Goal: Transaction & Acquisition: Purchase product/service

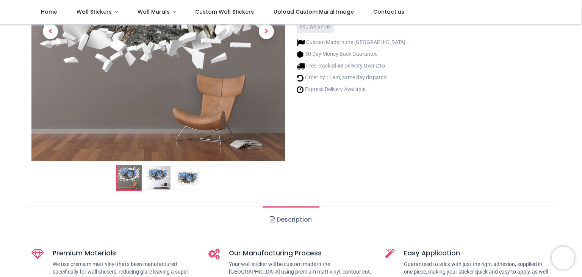
scroll to position [165, 0]
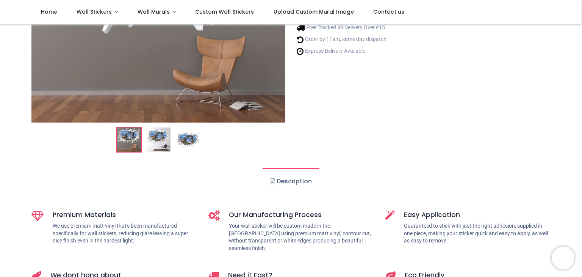
click at [164, 138] on img at bounding box center [158, 139] width 24 height 24
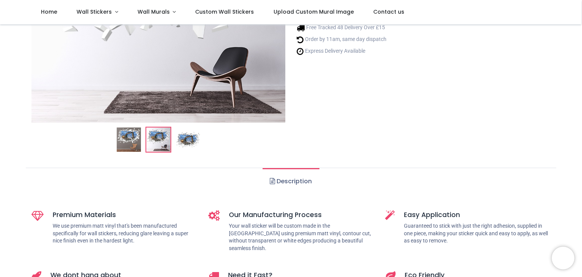
click at [196, 135] on img at bounding box center [188, 139] width 24 height 24
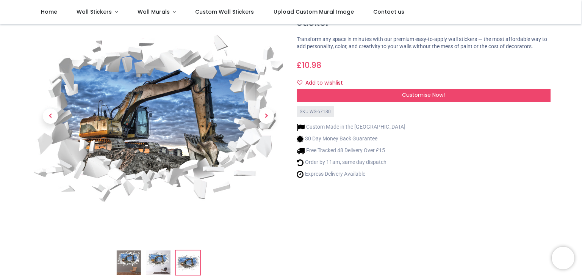
scroll to position [31, 0]
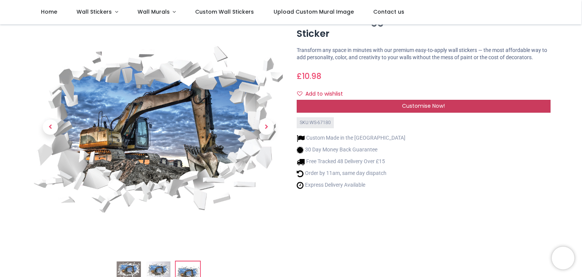
click at [420, 103] on span "Customise Now!" at bounding box center [423, 106] width 43 height 8
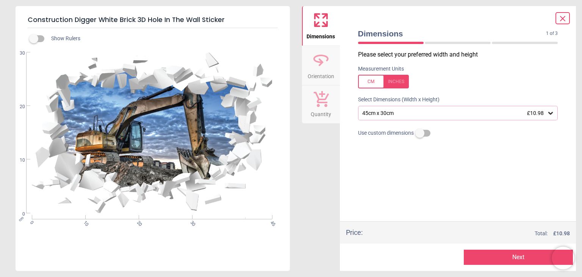
click at [410, 111] on div "45cm x 30cm £10.98" at bounding box center [455, 113] width 186 height 6
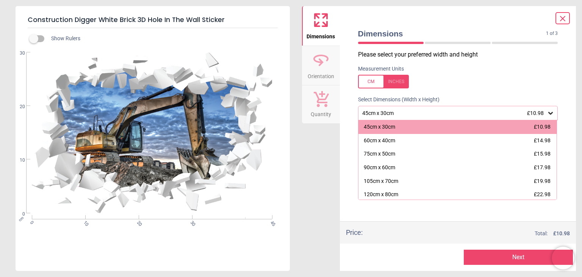
click at [560, 20] on icon at bounding box center [563, 18] width 9 height 9
